Goal: Navigation & Orientation: Find specific page/section

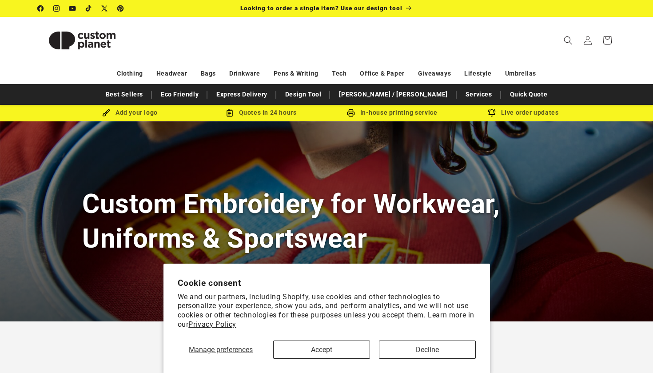
click at [299, 343] on button "Accept" at bounding box center [321, 349] width 97 height 18
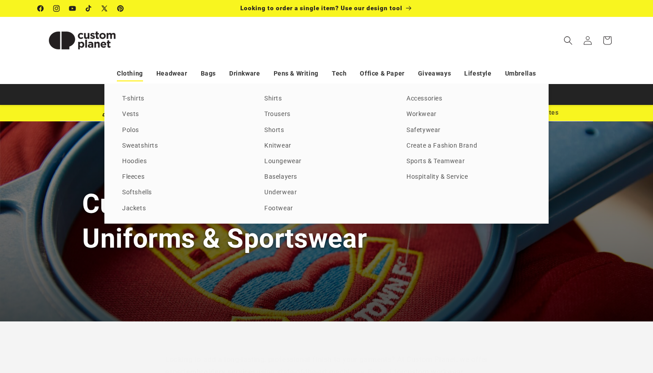
click at [141, 74] on link "Clothing" at bounding box center [130, 74] width 26 height 16
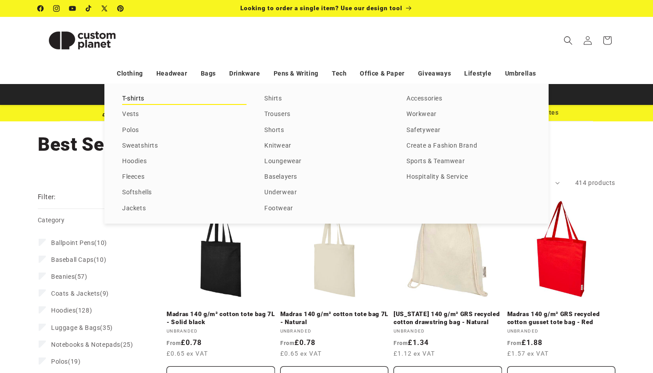
click at [136, 98] on link "T-shirts" at bounding box center [184, 99] width 124 height 12
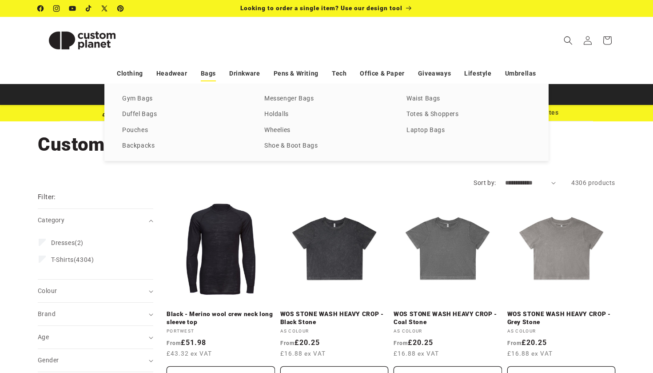
click at [212, 68] on link "Bags" at bounding box center [208, 74] width 15 height 16
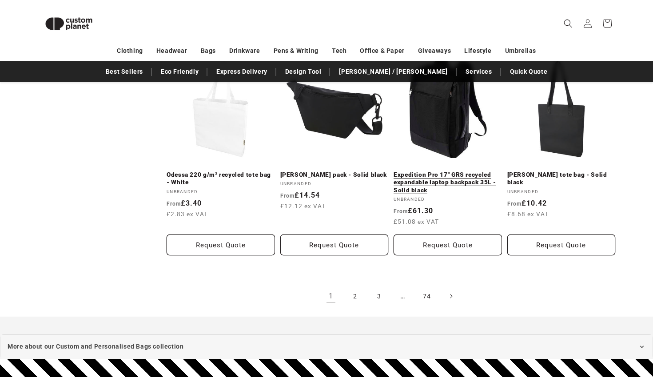
scroll to position [1852, 0]
